Goal: Transaction & Acquisition: Purchase product/service

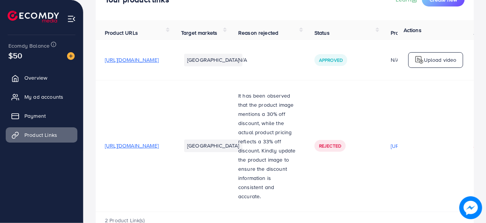
scroll to position [69, 0]
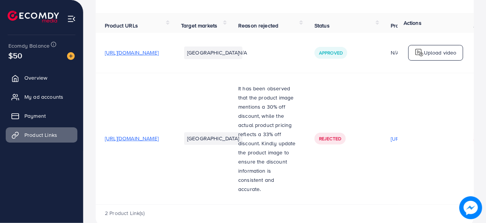
drag, startPoint x: 185, startPoint y: 137, endPoint x: 174, endPoint y: 169, distance: 34.2
click at [172, 169] on td "[URL][DOMAIN_NAME]" at bounding box center [134, 138] width 76 height 131
click at [158, 134] on span "[URL][DOMAIN_NAME]" at bounding box center [132, 138] width 54 height 8
click at [44, 78] on span "Overview" at bounding box center [37, 78] width 23 height 8
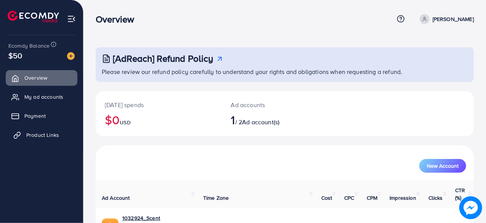
click at [40, 136] on span "Product Links" at bounding box center [42, 135] width 33 height 8
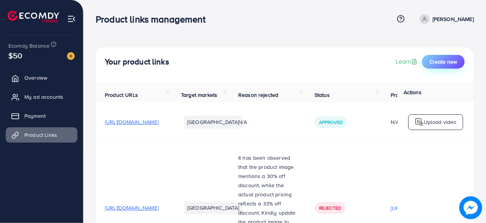
click at [440, 57] on button "Create new" at bounding box center [443, 62] width 43 height 14
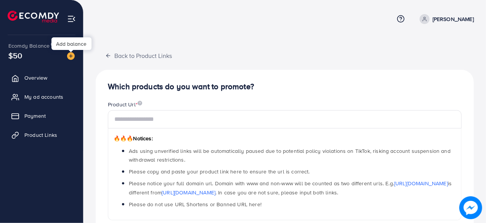
click at [72, 55] on img at bounding box center [71, 56] width 8 height 8
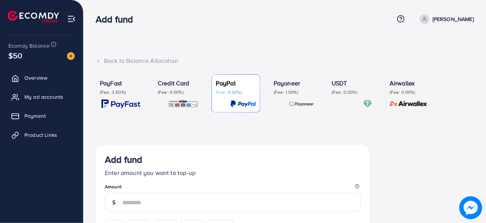
click at [341, 97] on div "USDT (Fee: 0.00%)" at bounding box center [351, 93] width 40 height 30
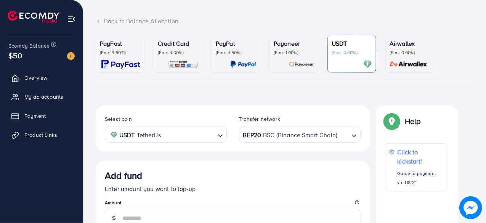
scroll to position [36, 0]
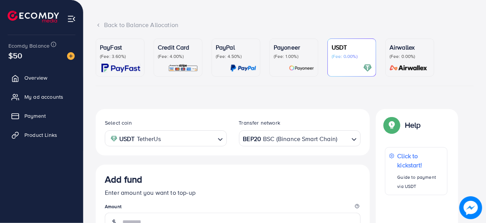
click at [194, 46] on p "Credit Card" at bounding box center [178, 47] width 40 height 9
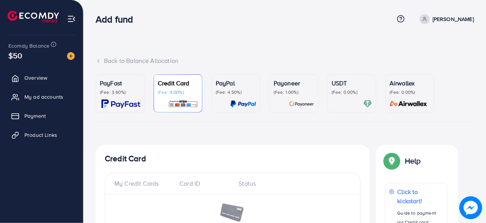
click at [120, 87] on p "PayFast" at bounding box center [120, 82] width 40 height 9
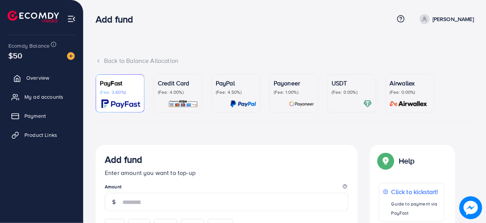
click at [36, 78] on span "Overview" at bounding box center [37, 78] width 23 height 8
